Goal: Task Accomplishment & Management: Complete application form

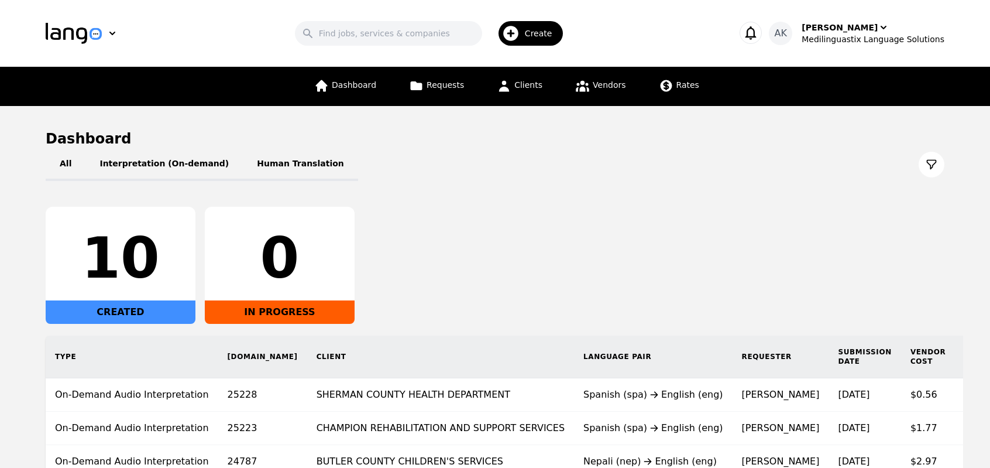
click at [0, 349] on main "Dashboard All Interpretation (On-demand) Human Translation 10 CREATED 0 IN PROG…" at bounding box center [495, 345] width 990 height 479
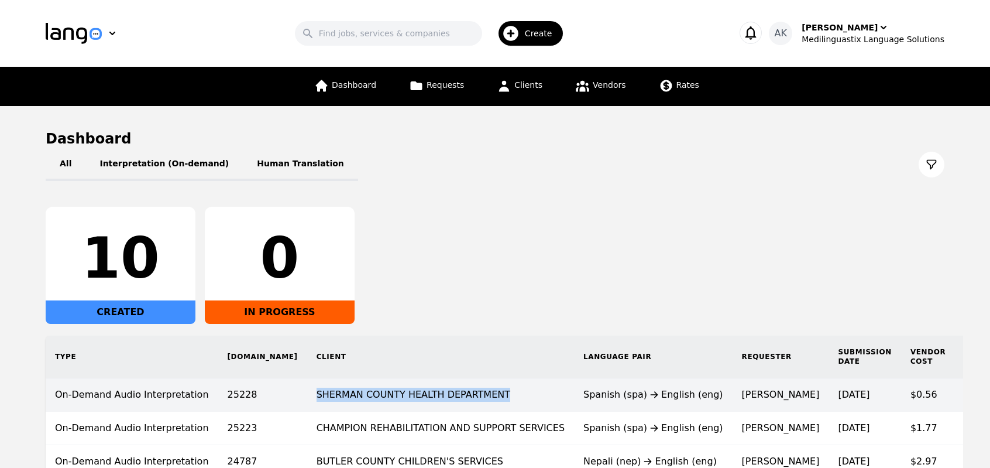
drag, startPoint x: 440, startPoint y: 397, endPoint x: 253, endPoint y: 391, distance: 186.8
click at [307, 391] on td "SHERMAN COUNTY HEALTH DEPARTMENT" at bounding box center [440, 394] width 267 height 33
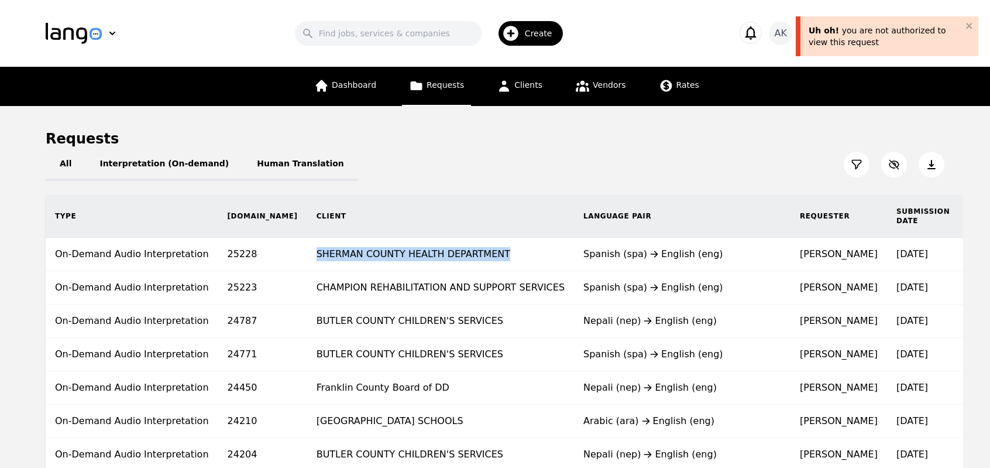
drag, startPoint x: 440, startPoint y: 252, endPoint x: 255, endPoint y: 252, distance: 185.0
click at [307, 252] on td "SHERMAN COUNTY HEALTH DEPARTMENT" at bounding box center [440, 254] width 267 height 33
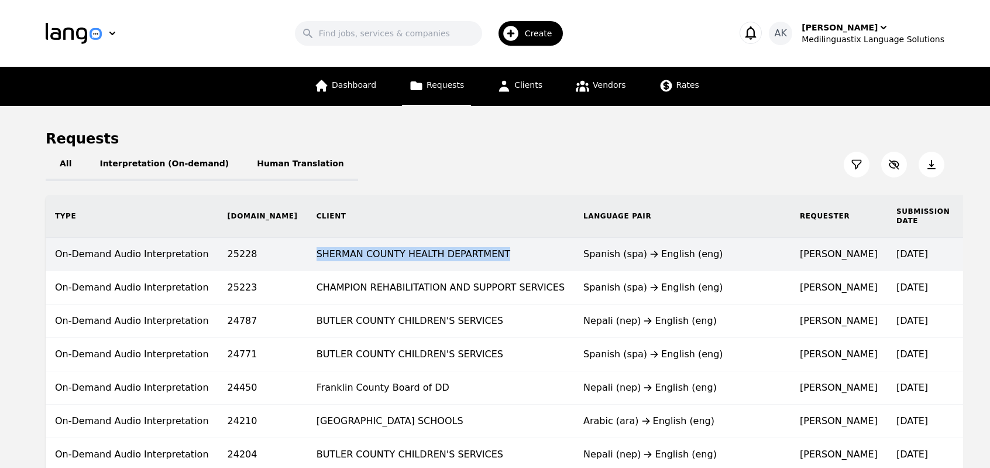
copy td "SHERMAN COUNTY HEALTH DEPARTMENT"
drag, startPoint x: 249, startPoint y: 255, endPoint x: 454, endPoint y: 259, distance: 204.9
click at [454, 259] on td "SHERMAN COUNTY HEALTH DEPARTMENT" at bounding box center [440, 254] width 267 height 33
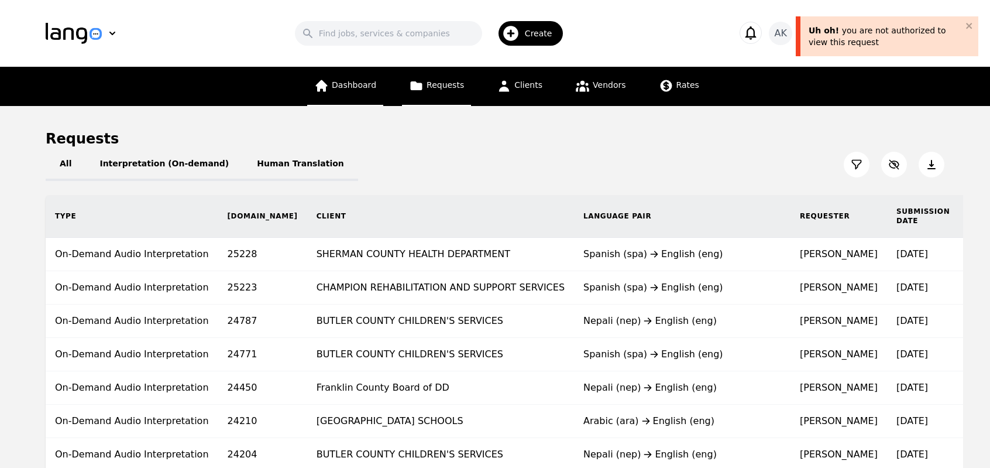
click at [358, 77] on link "Dashboard" at bounding box center [345, 86] width 76 height 39
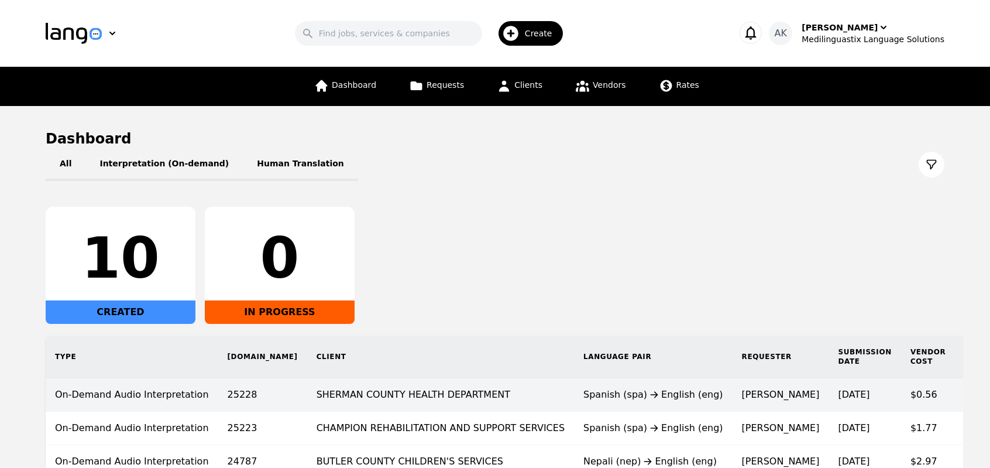
click at [404, 398] on td "SHERMAN COUNTY HEALTH DEPARTMENT" at bounding box center [440, 394] width 267 height 33
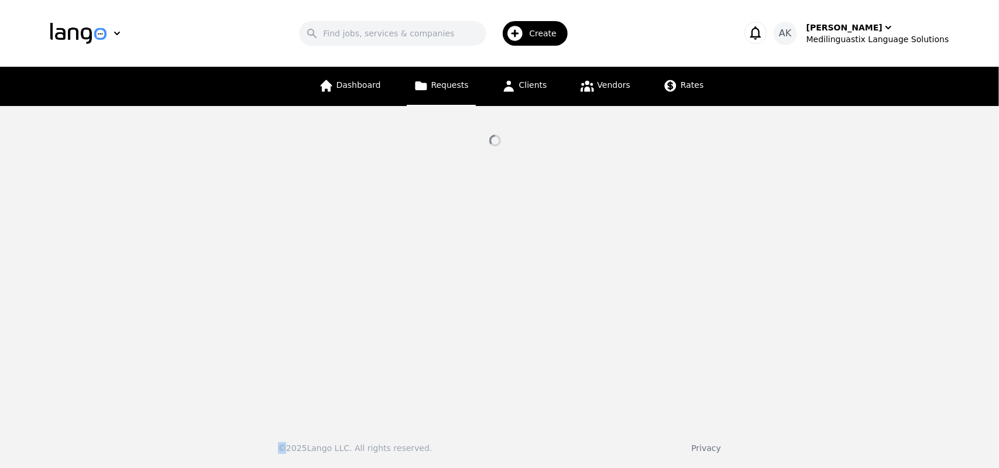
click at [404, 398] on main at bounding box center [499, 260] width 999 height 308
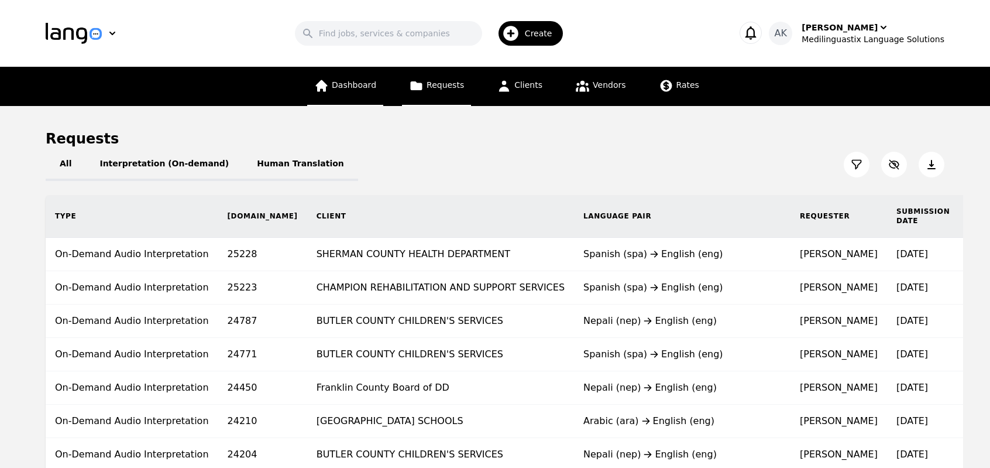
click at [349, 91] on link "Dashboard" at bounding box center [345, 86] width 76 height 39
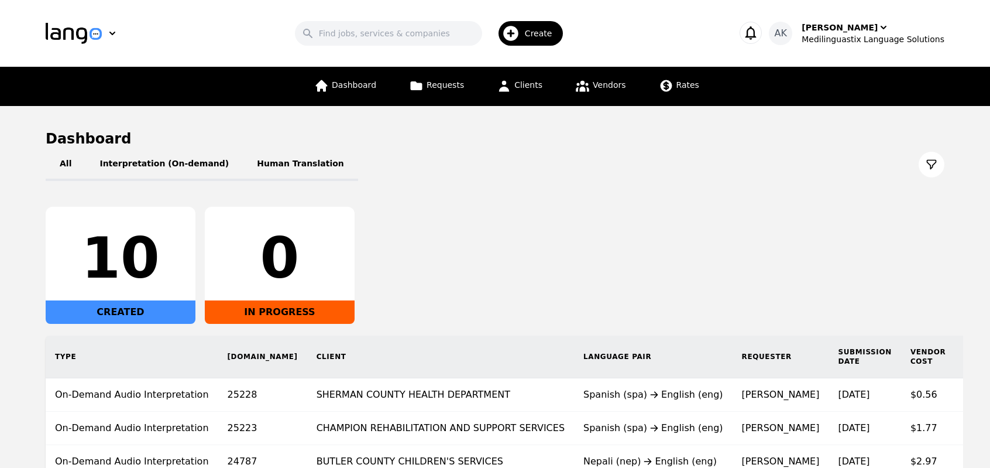
click at [802, 231] on div "10 CREATED 0 IN PROGRESS" at bounding box center [495, 265] width 899 height 117
click at [846, 39] on div "Medilinguastix Language Solutions" at bounding box center [873, 39] width 143 height 12
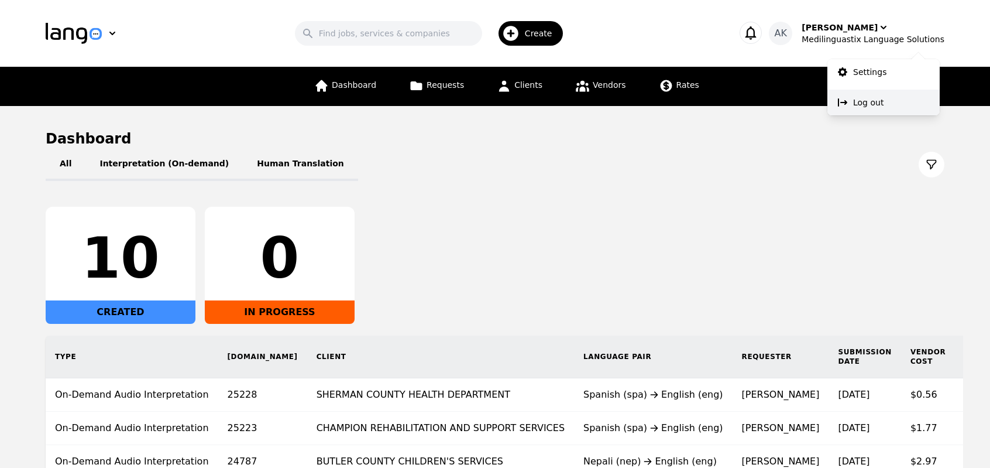
click at [850, 98] on button "Log out" at bounding box center [884, 103] width 112 height 26
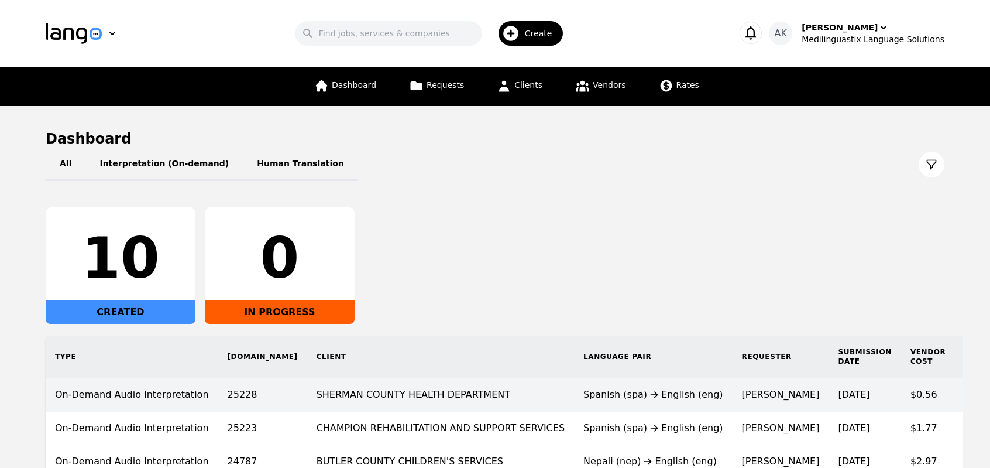
click at [391, 384] on td "SHERMAN COUNTY HEALTH DEPARTMENT" at bounding box center [440, 394] width 267 height 33
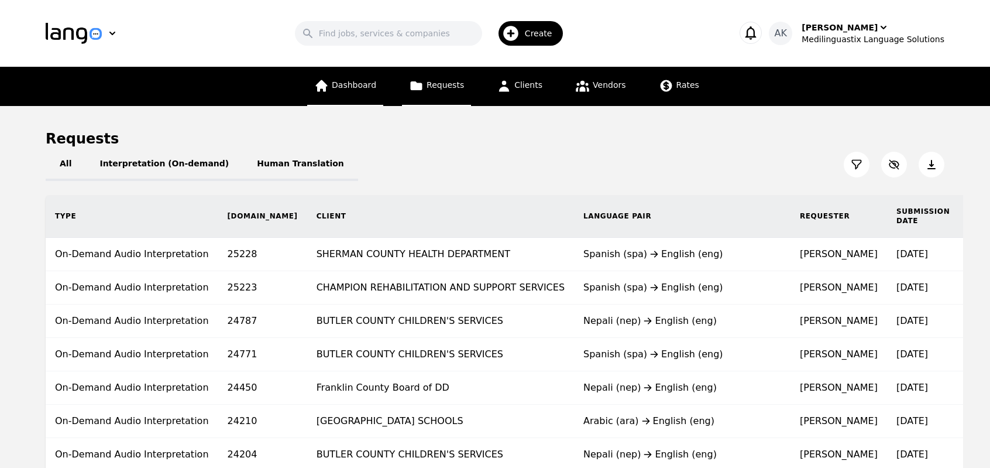
click at [346, 87] on span "Dashboard" at bounding box center [354, 84] width 44 height 9
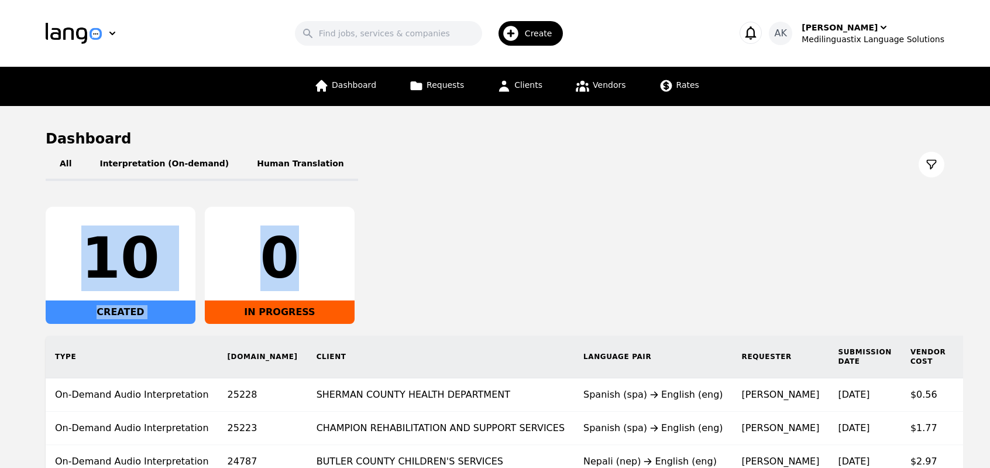
drag, startPoint x: 292, startPoint y: 256, endPoint x: 73, endPoint y: 257, distance: 219.5
click at [73, 257] on div "10 CREATED 0 IN PROGRESS" at bounding box center [495, 265] width 899 height 117
click at [37, 279] on main "Dashboard All Interpretation (On-demand) Human Translation 10 CREATED 0 IN PROG…" at bounding box center [495, 345] width 990 height 479
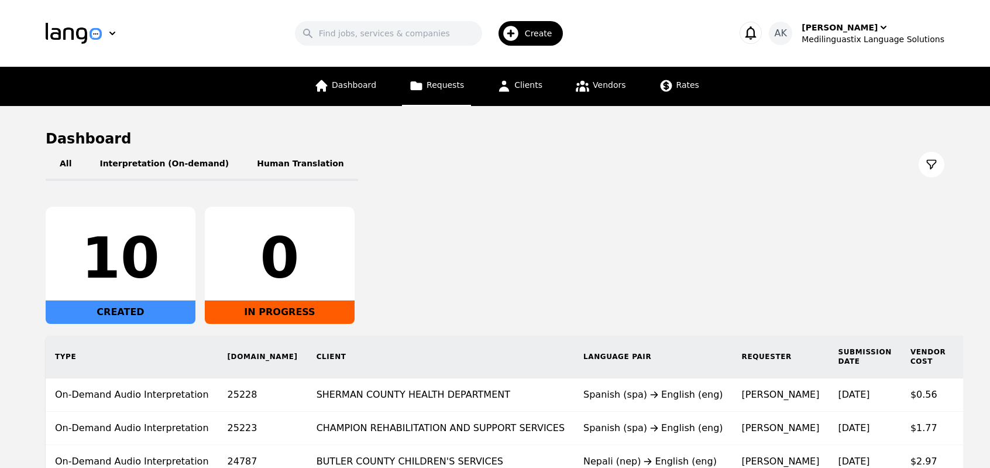
click at [438, 104] on link "Requests" at bounding box center [436, 86] width 69 height 39
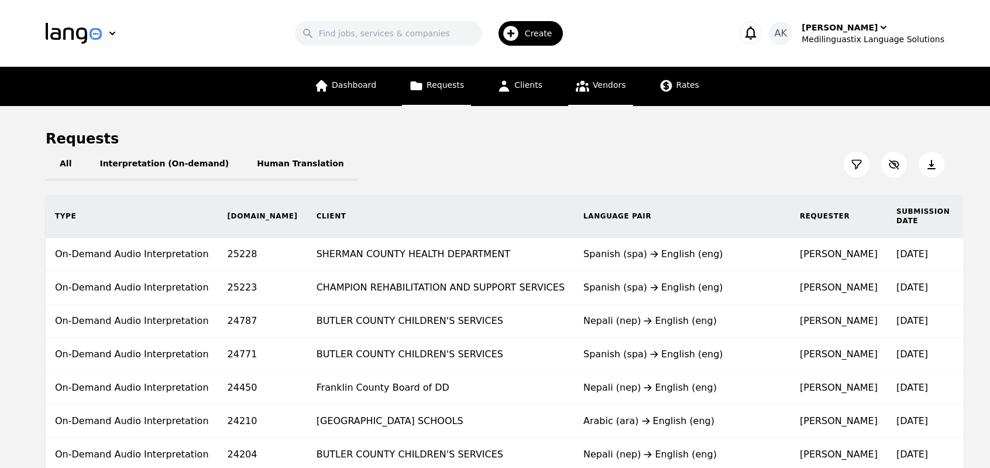
click at [568, 90] on link "Vendors" at bounding box center [600, 86] width 64 height 39
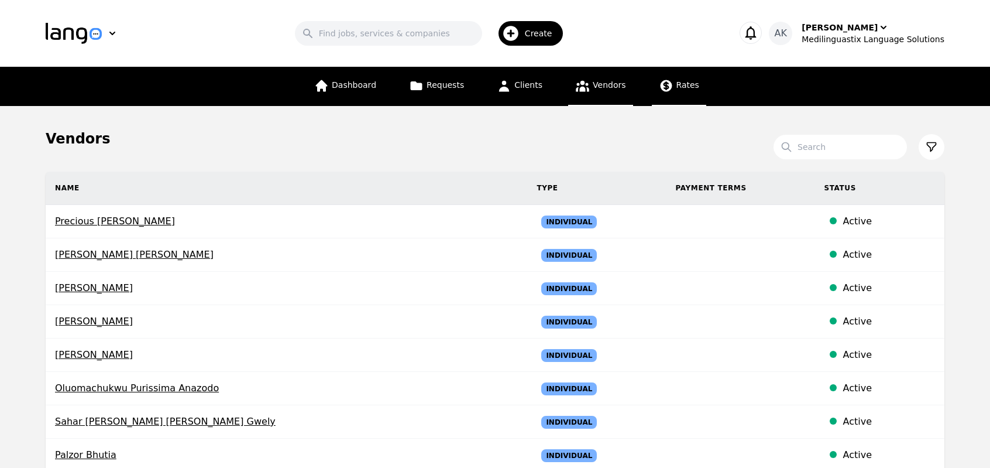
click at [678, 95] on link "Rates" at bounding box center [679, 86] width 54 height 39
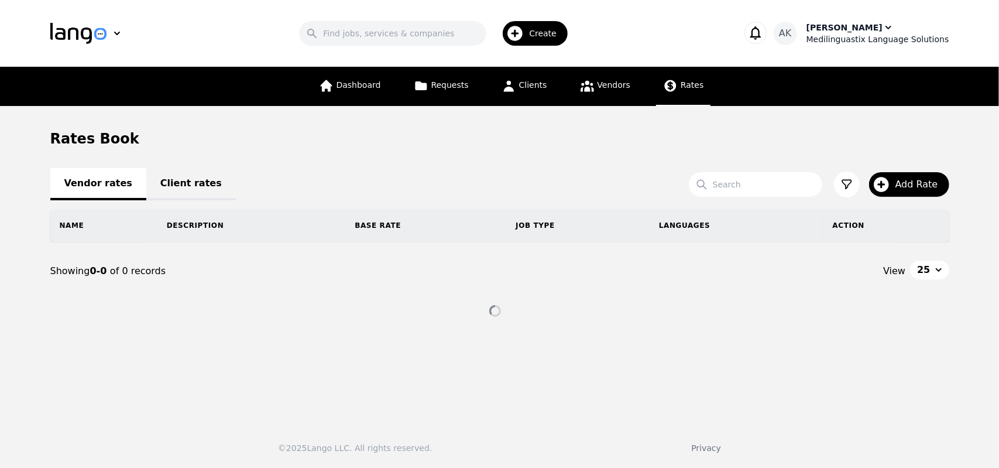
click at [831, 35] on div "Medilinguastix Language Solutions" at bounding box center [878, 39] width 143 height 12
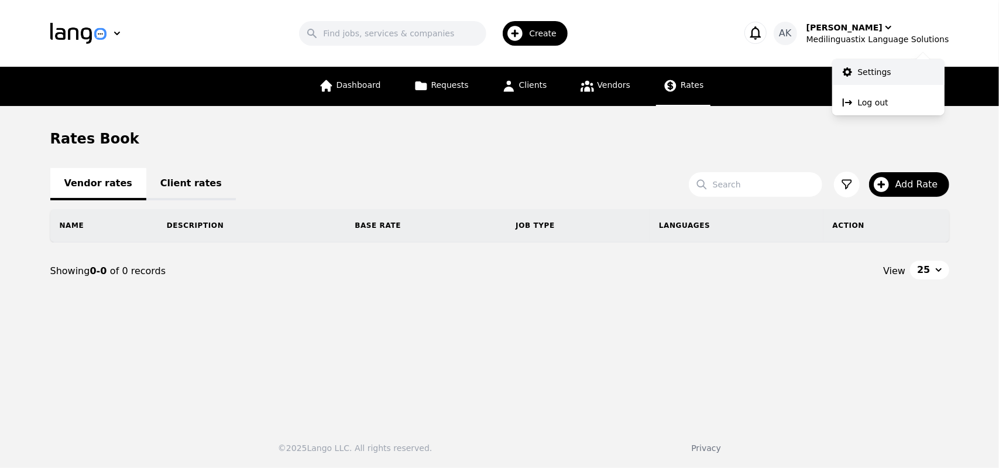
click at [855, 73] on link "Settings" at bounding box center [888, 72] width 112 height 26
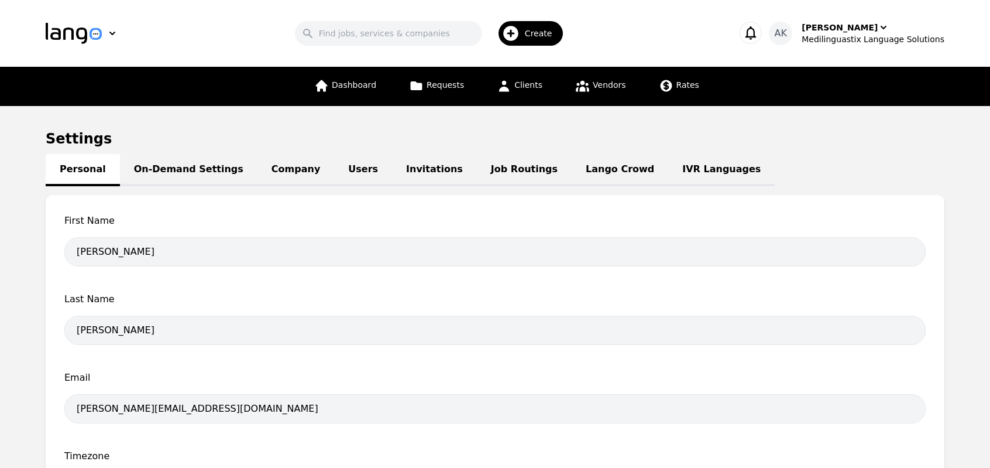
click at [668, 174] on link "IVR Languages" at bounding box center [721, 170] width 107 height 32
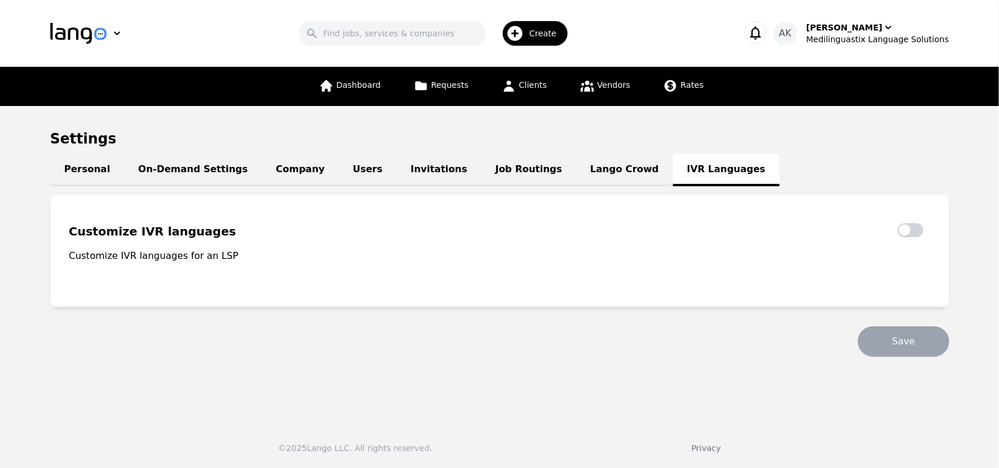
click at [582, 171] on link "Lango Crowd" at bounding box center [625, 170] width 97 height 32
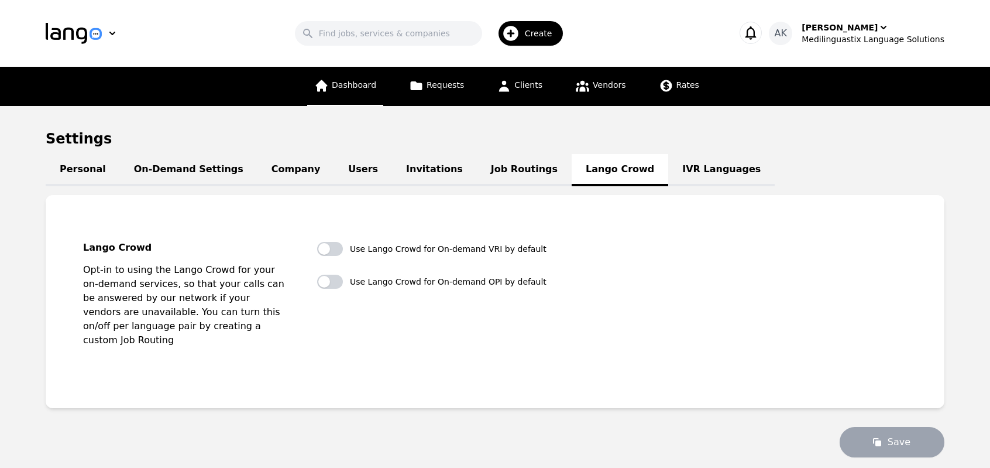
click at [354, 79] on link "Dashboard" at bounding box center [345, 86] width 76 height 39
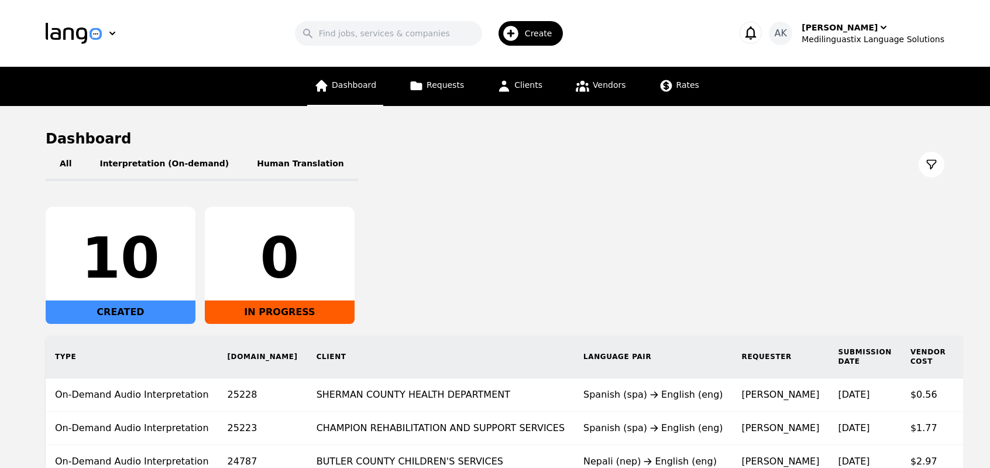
click at [344, 86] on span "Dashboard" at bounding box center [354, 84] width 44 height 9
click at [534, 42] on div "Create" at bounding box center [531, 33] width 65 height 25
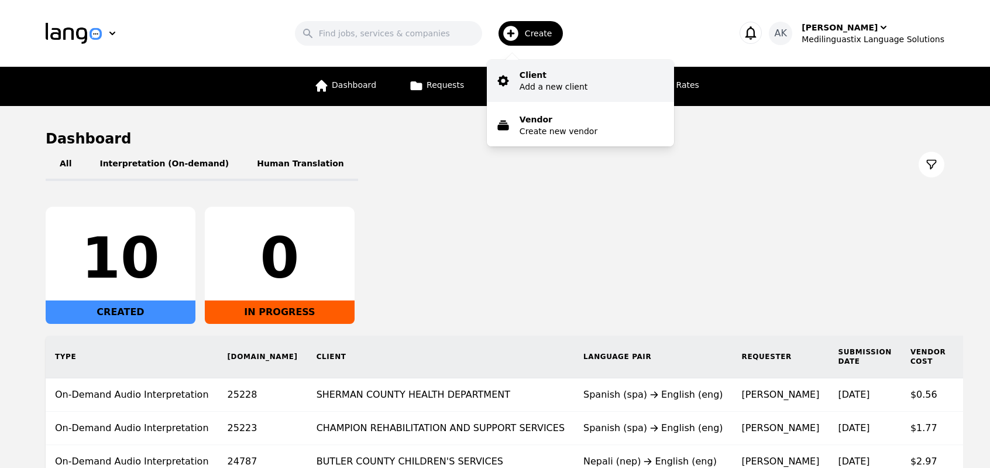
click at [542, 89] on p "Add a new client" at bounding box center [554, 87] width 68 height 12
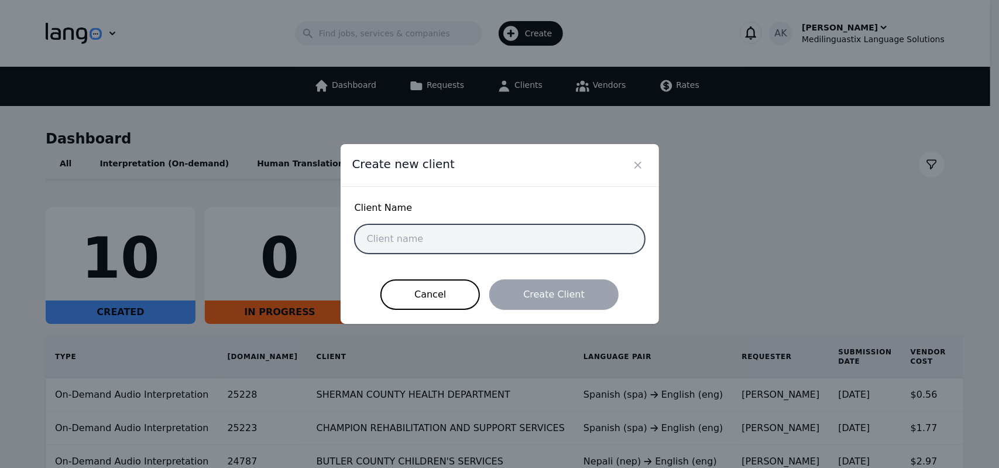
click at [402, 242] on input "text" at bounding box center [500, 238] width 290 height 29
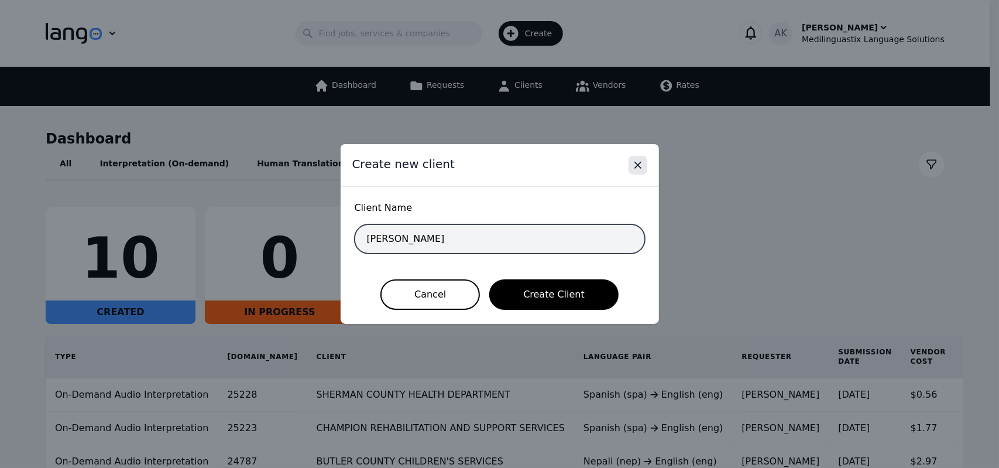
type input "Mian Nasir Ali"
click at [645, 164] on button "Close" at bounding box center [638, 165] width 19 height 19
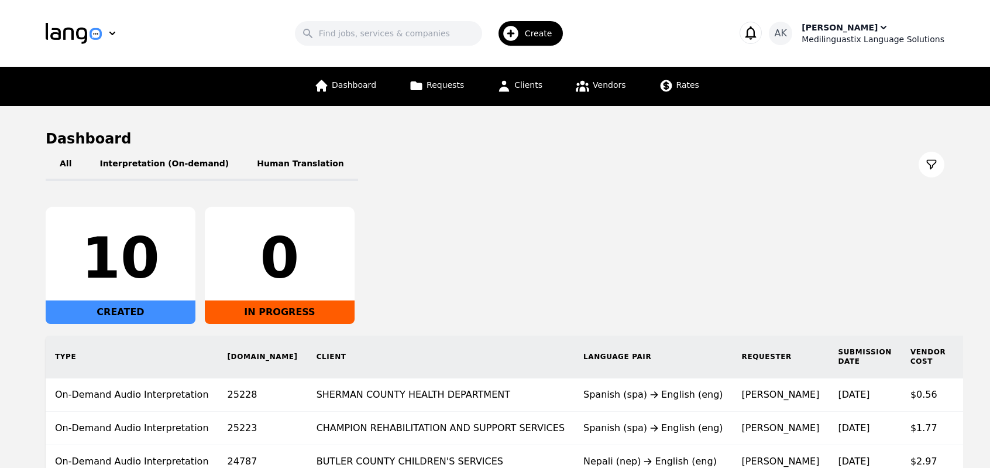
click at [844, 31] on div "[PERSON_NAME]" at bounding box center [840, 28] width 76 height 12
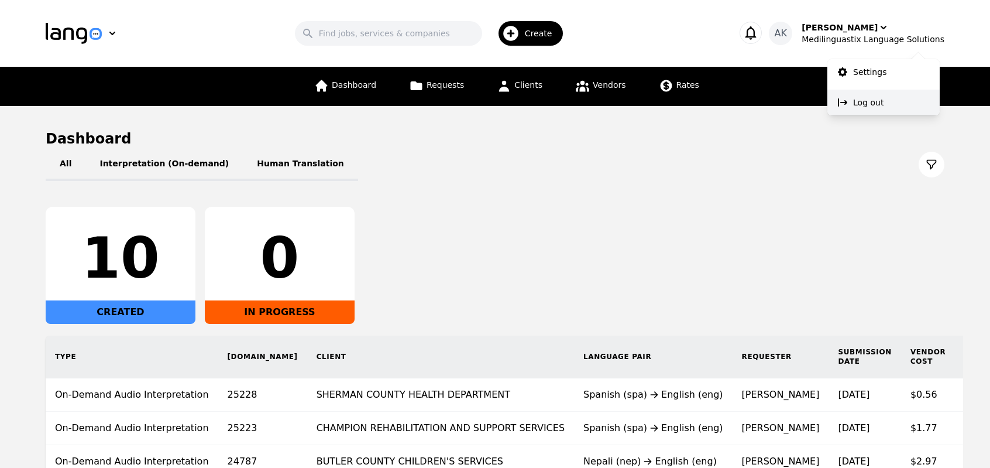
click at [862, 108] on p "Log out" at bounding box center [868, 103] width 30 height 12
